Goal: Navigation & Orientation: Go to known website

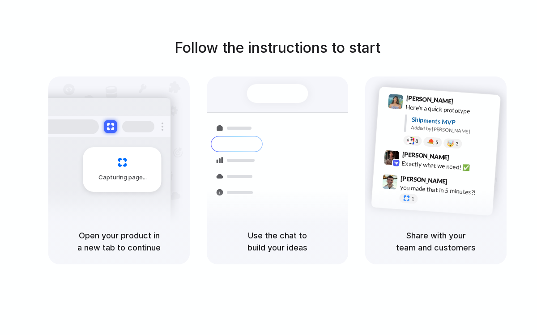
click at [133, 213] on div "Capturing page" at bounding box center [103, 166] width 135 height 137
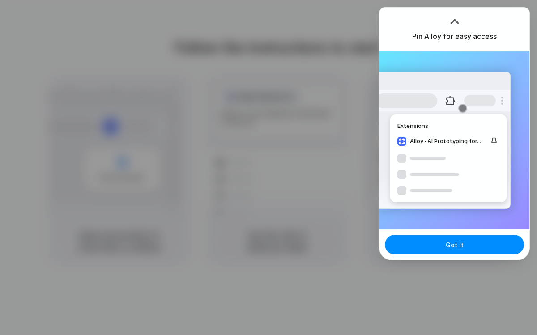
click at [445, 256] on div "Got it" at bounding box center [455, 245] width 150 height 30
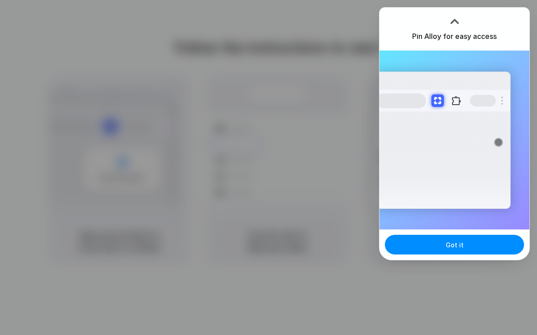
click at [243, 155] on div at bounding box center [268, 167] width 537 height 335
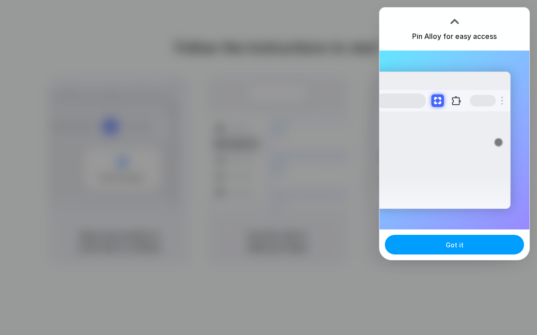
click at [453, 249] on span "Got it" at bounding box center [455, 245] width 18 height 9
